Goal: Task Accomplishment & Management: Use online tool/utility

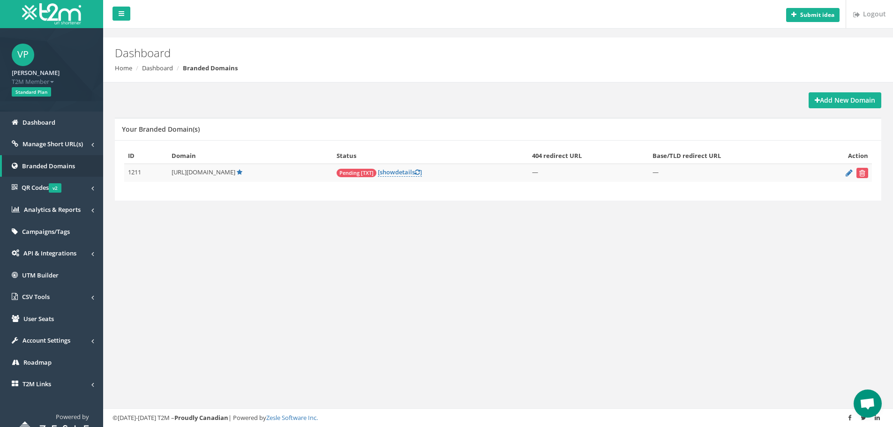
click at [369, 173] on span "Pending [TXT]" at bounding box center [357, 173] width 40 height 8
click at [411, 173] on link "[ show details ]" at bounding box center [400, 172] width 44 height 9
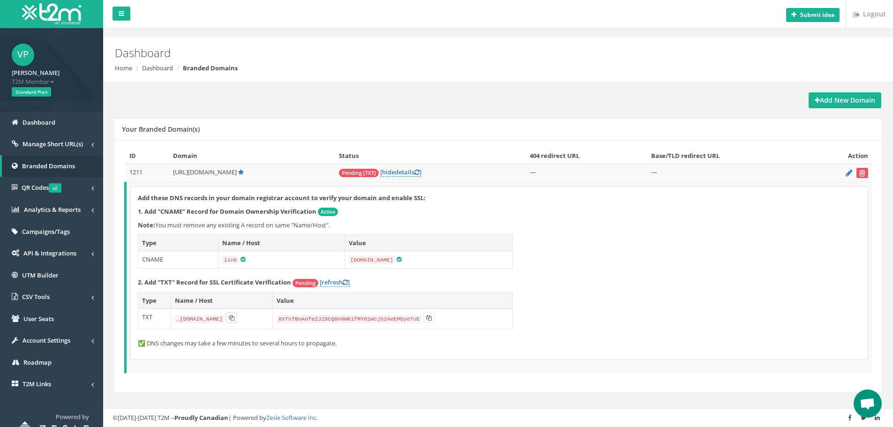
click at [234, 317] on icon at bounding box center [232, 318] width 6 height 6
click at [432, 317] on icon at bounding box center [429, 318] width 6 height 6
click at [336, 282] on link "[refresh ]" at bounding box center [335, 282] width 30 height 9
click at [707, 294] on div "Add these DNS records in your domain registrar account to verify your domain an…" at bounding box center [499, 273] width 737 height 173
click at [420, 173] on icon at bounding box center [416, 172] width 5 height 6
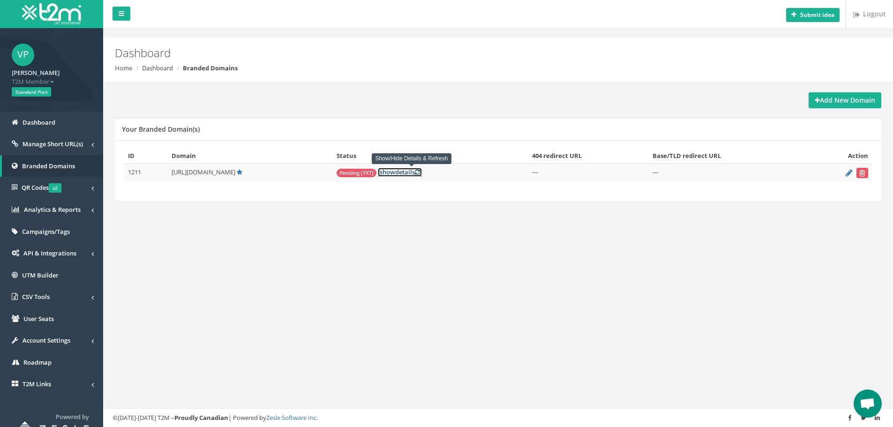
click at [420, 173] on icon at bounding box center [417, 172] width 5 height 6
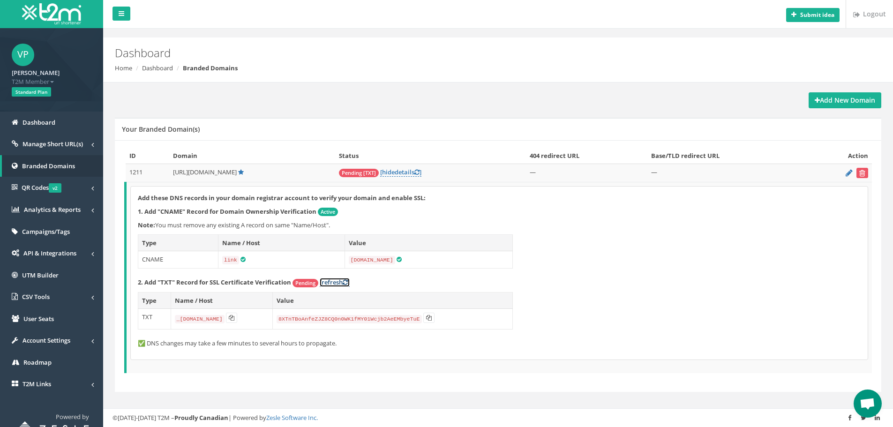
click at [328, 280] on link "[refresh ]" at bounding box center [335, 282] width 30 height 9
click at [332, 284] on link "[refresh ]" at bounding box center [335, 282] width 30 height 9
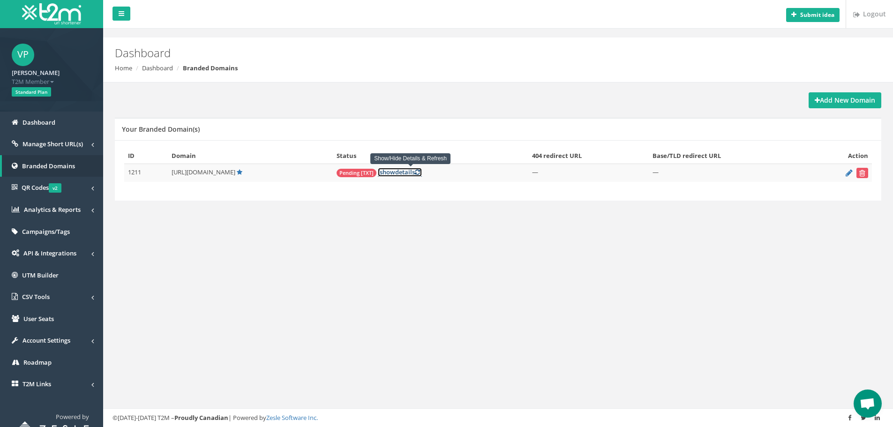
click at [422, 173] on link "[ show details ]" at bounding box center [400, 172] width 44 height 9
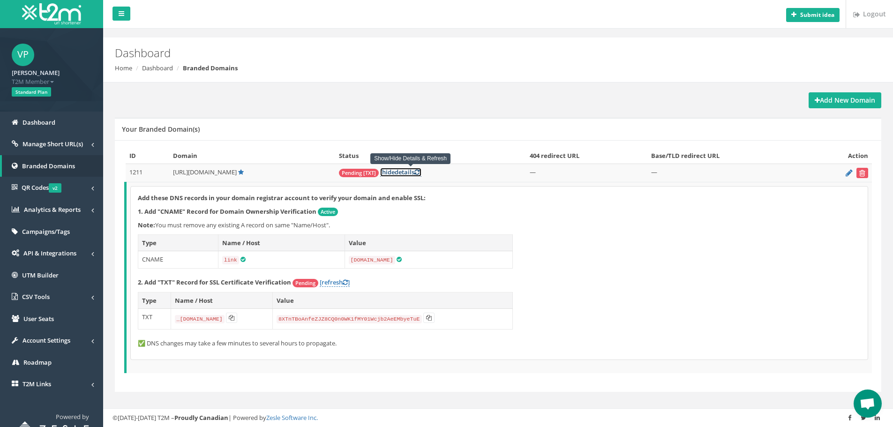
scroll to position [16, 0]
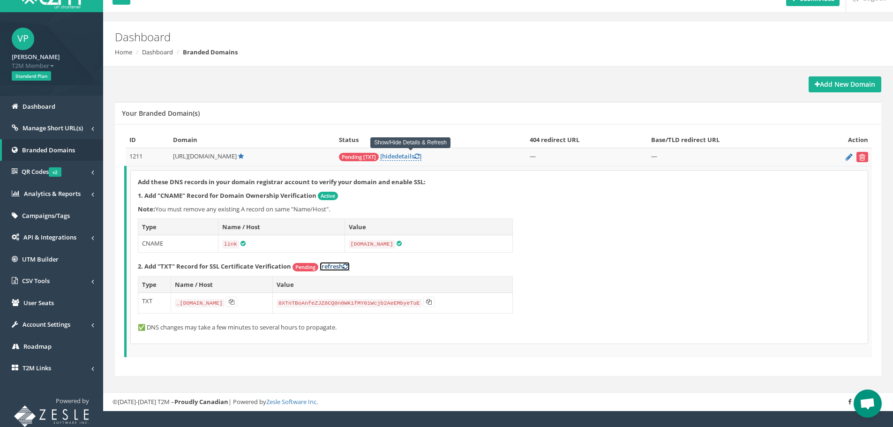
click at [341, 264] on link "[refresh ]" at bounding box center [335, 266] width 30 height 9
click at [328, 267] on link "[refresh ]" at bounding box center [335, 266] width 30 height 9
click at [187, 327] on p "✅ DNS changes may take a few minutes to several hours to propagate." at bounding box center [499, 327] width 723 height 9
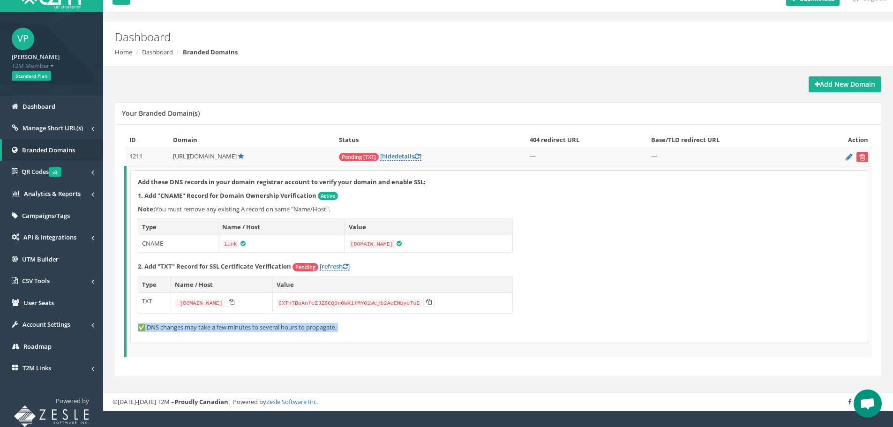
click at [187, 327] on p "✅ DNS changes may take a few minutes to several hours to propagate." at bounding box center [499, 327] width 723 height 9
click at [135, 327] on div "Add these DNS records in your domain registrar account to verify your domain an…" at bounding box center [499, 257] width 737 height 173
click at [257, 328] on p "✅ DNS changes may take a few minutes to several hours to propagate." at bounding box center [499, 327] width 723 height 9
click at [342, 329] on p "✅ DNS changes may take a few minutes to several hours to propagate." at bounding box center [499, 327] width 723 height 9
click at [587, 271] on div "Add these DNS records in your domain registrar account to verify your domain an…" at bounding box center [499, 257] width 737 height 173
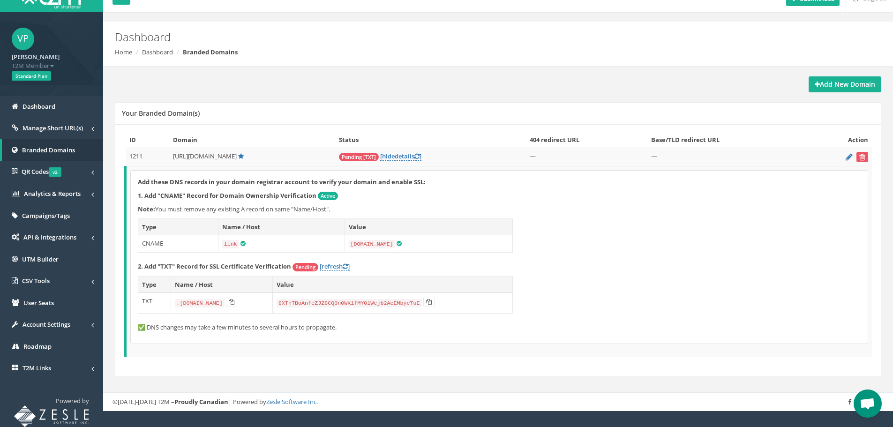
click at [615, 259] on div "Add these DNS records in your domain registrar account to verify your domain an…" at bounding box center [499, 257] width 737 height 173
click at [585, 232] on div "Add these DNS records in your domain registrar account to verify your domain an…" at bounding box center [499, 257] width 737 height 173
click at [548, 217] on div "Add these DNS records in your domain registrar account to verify your domain an…" at bounding box center [499, 257] width 737 height 173
click at [851, 158] on icon at bounding box center [849, 157] width 7 height 6
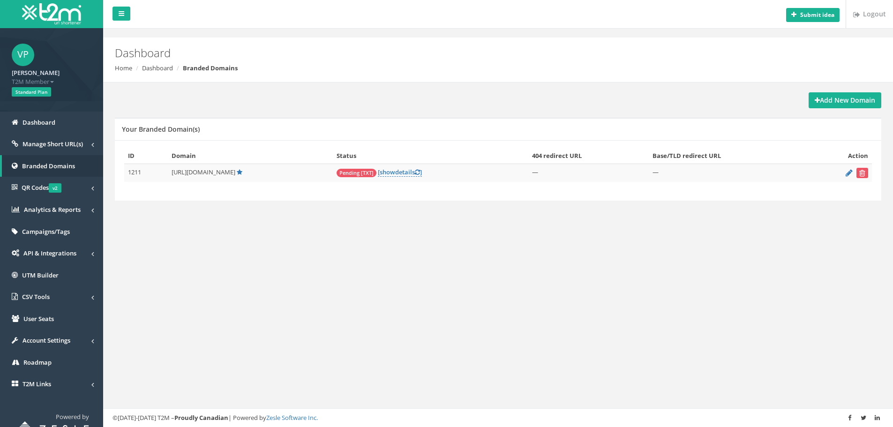
click at [302, 232] on div "Submit idea Logout Dashboard Home Dashboard Branded Domains Add New Domain Your…" at bounding box center [498, 213] width 790 height 427
click at [90, 142] on link "Manage Short URL(s)" at bounding box center [51, 144] width 103 height 22
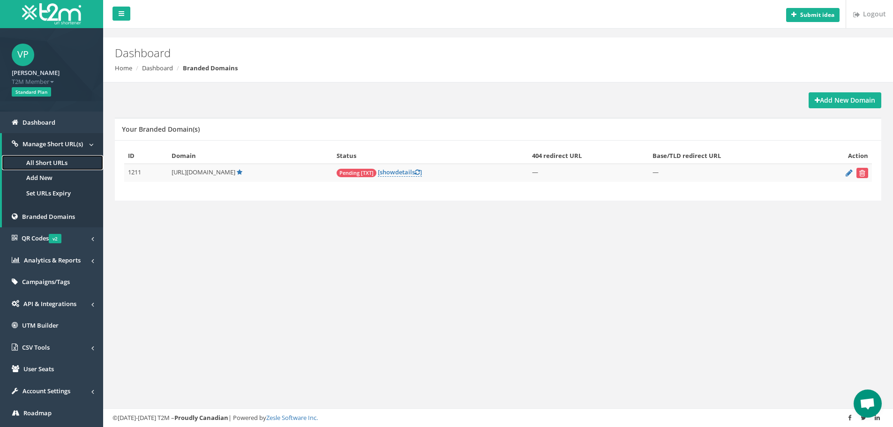
click at [62, 160] on link "All Short URLs" at bounding box center [52, 162] width 101 height 15
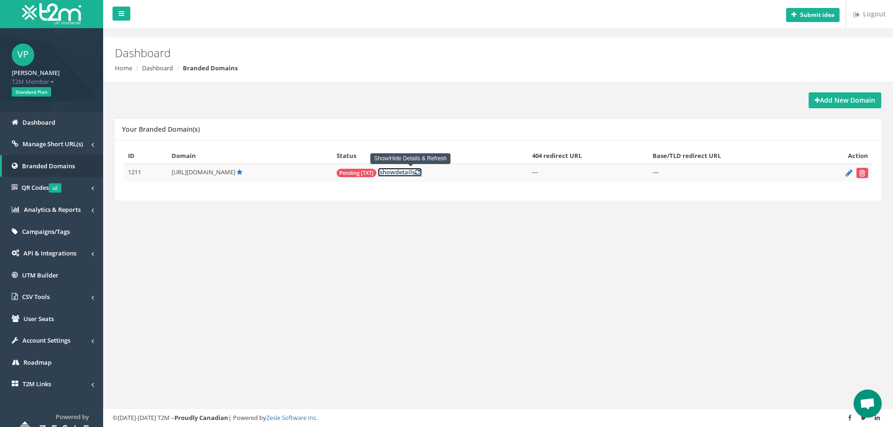
click at [420, 171] on icon at bounding box center [417, 172] width 5 height 6
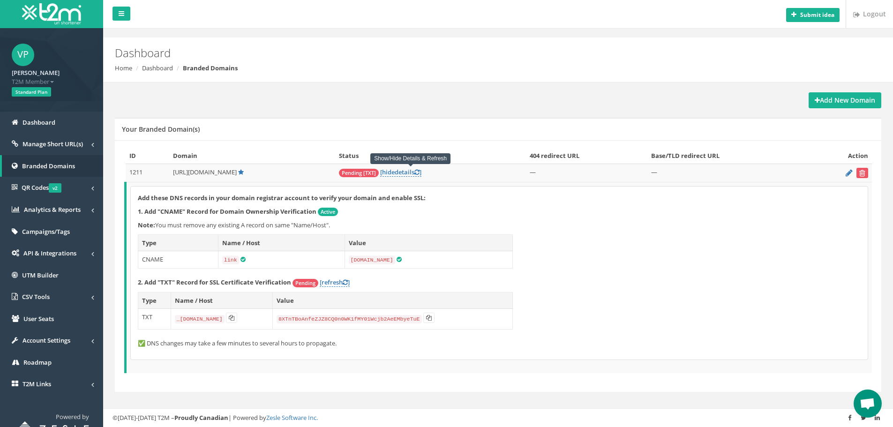
click at [545, 224] on p "Note: You must remove any existing A record on same "Name/Host"." at bounding box center [499, 225] width 723 height 9
click at [346, 282] on icon at bounding box center [345, 282] width 5 height 6
click at [592, 256] on div "Add these DNS records in your domain registrar account to verify your domain an…" at bounding box center [499, 273] width 737 height 173
click at [867, 400] on span "Open chat" at bounding box center [867, 404] width 15 height 13
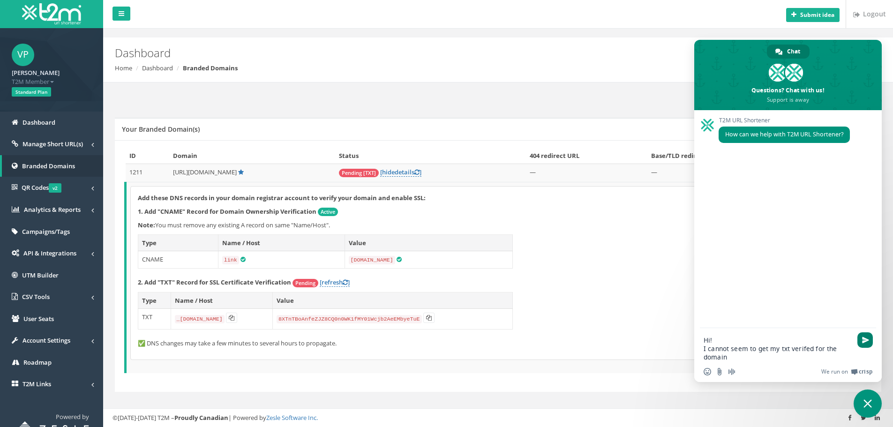
type textarea "Hi! I cannot seem to get my txt verifed for the domain"
click at [867, 338] on span "Send" at bounding box center [865, 340] width 7 height 7
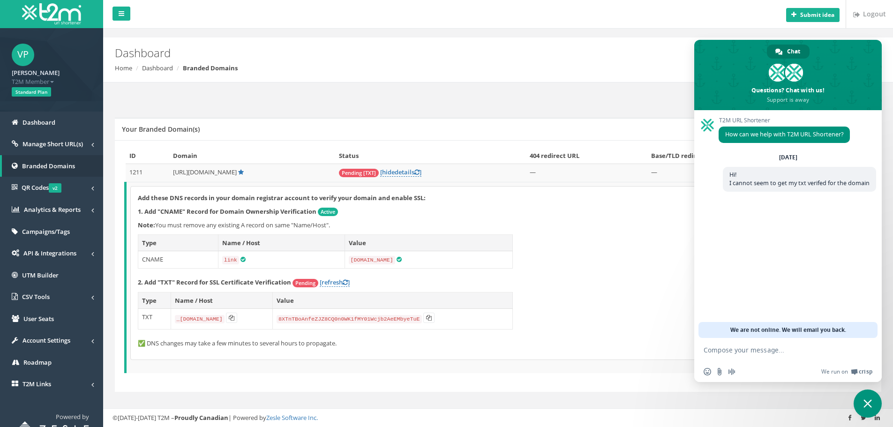
click at [599, 258] on div "Add these DNS records in your domain registrar account to verify your domain an…" at bounding box center [499, 273] width 737 height 173
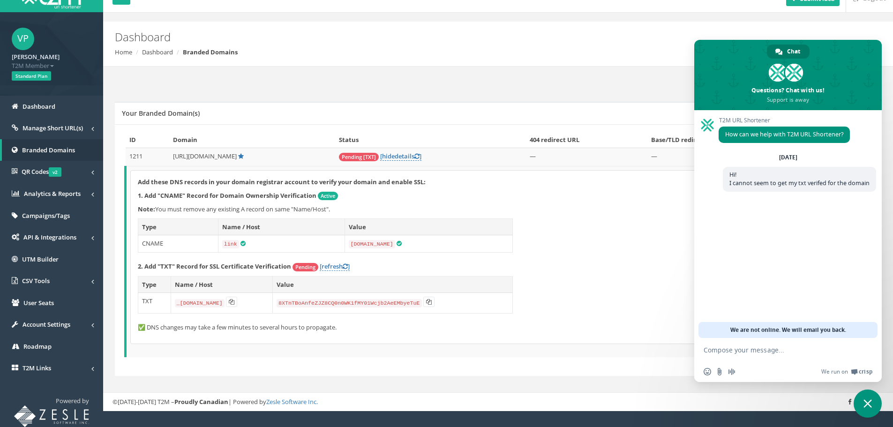
click at [531, 246] on div "Add these DNS records in your domain registrar account to verify your domain an…" at bounding box center [499, 257] width 737 height 173
click at [552, 196] on p "1. Add "CNAME" Record for Domain Ownership Verification Active" at bounding box center [499, 195] width 723 height 9
click at [608, 200] on div "Add these DNS records in your domain registrar account to verify your domain an…" at bounding box center [499, 257] width 737 height 173
click at [867, 404] on span "Close chat" at bounding box center [867, 403] width 8 height 8
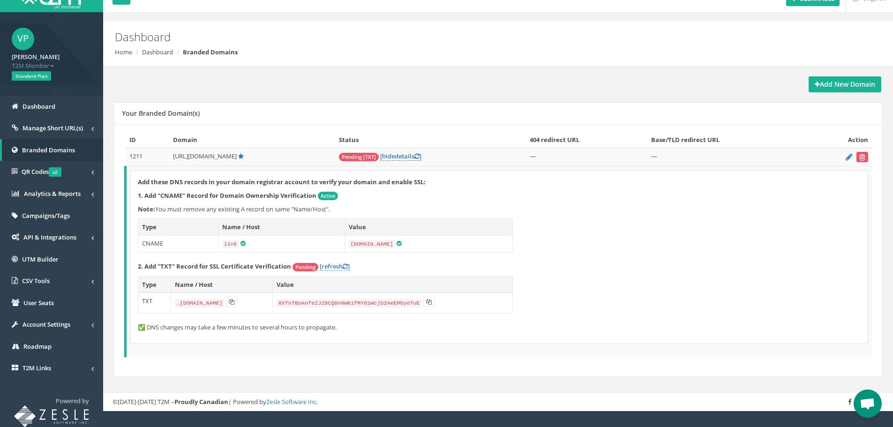
click at [541, 244] on div "Add these DNS records in your domain registrar account to verify your domain an…" at bounding box center [499, 257] width 737 height 173
click at [332, 266] on link "[refresh ]" at bounding box center [335, 266] width 30 height 9
click at [334, 264] on link "[refresh ]" at bounding box center [335, 266] width 30 height 9
click at [582, 255] on div "Add these DNS records in your domain registrar account to verify your domain an…" at bounding box center [499, 257] width 737 height 173
click at [330, 271] on div "Add these DNS records in your domain registrar account to verify your domain an…" at bounding box center [499, 257] width 737 height 173
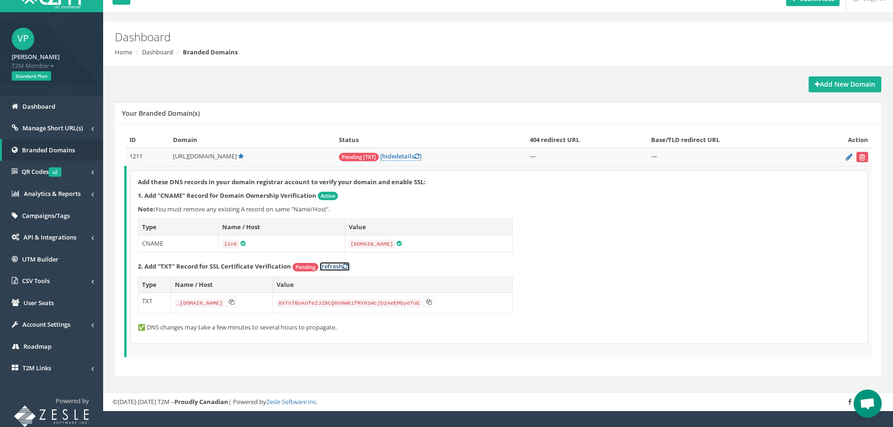
click at [332, 266] on link "[refresh ]" at bounding box center [335, 266] width 30 height 9
click at [870, 405] on span "Open chat" at bounding box center [867, 404] width 15 height 13
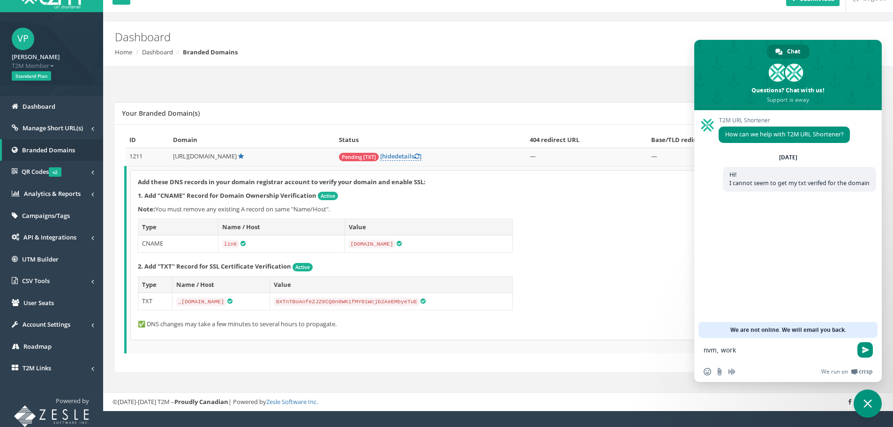
type textarea "nvm, works"
click at [601, 250] on div "Add these DNS records in your domain registrar account to verify your domain an…" at bounding box center [499, 255] width 737 height 169
click at [871, 403] on span "Close chat" at bounding box center [867, 403] width 8 height 8
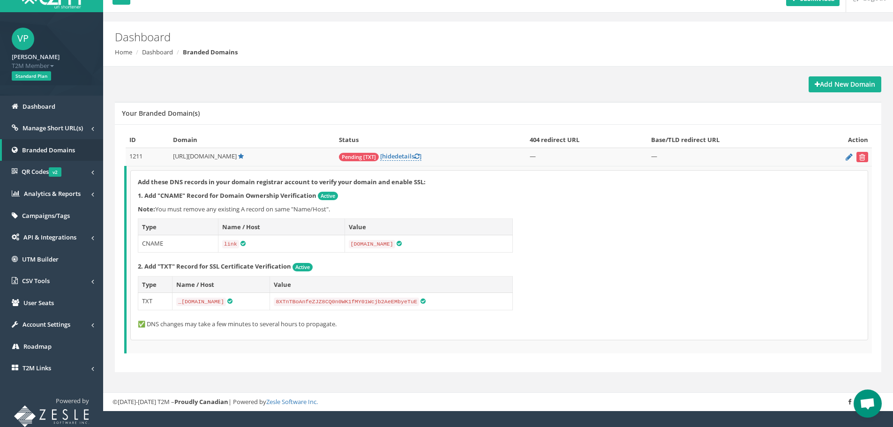
click at [563, 258] on div "Add these DNS records in your domain registrar account to verify your domain an…" at bounding box center [499, 255] width 737 height 169
click at [32, 127] on span "Manage Short URL(s)" at bounding box center [52, 128] width 60 height 8
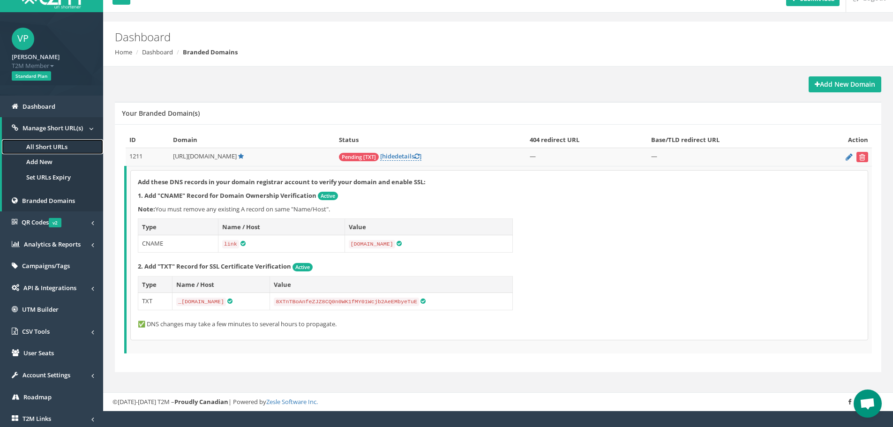
click at [40, 144] on link "All Short URLs" at bounding box center [52, 146] width 101 height 15
